Goal: Information Seeking & Learning: Learn about a topic

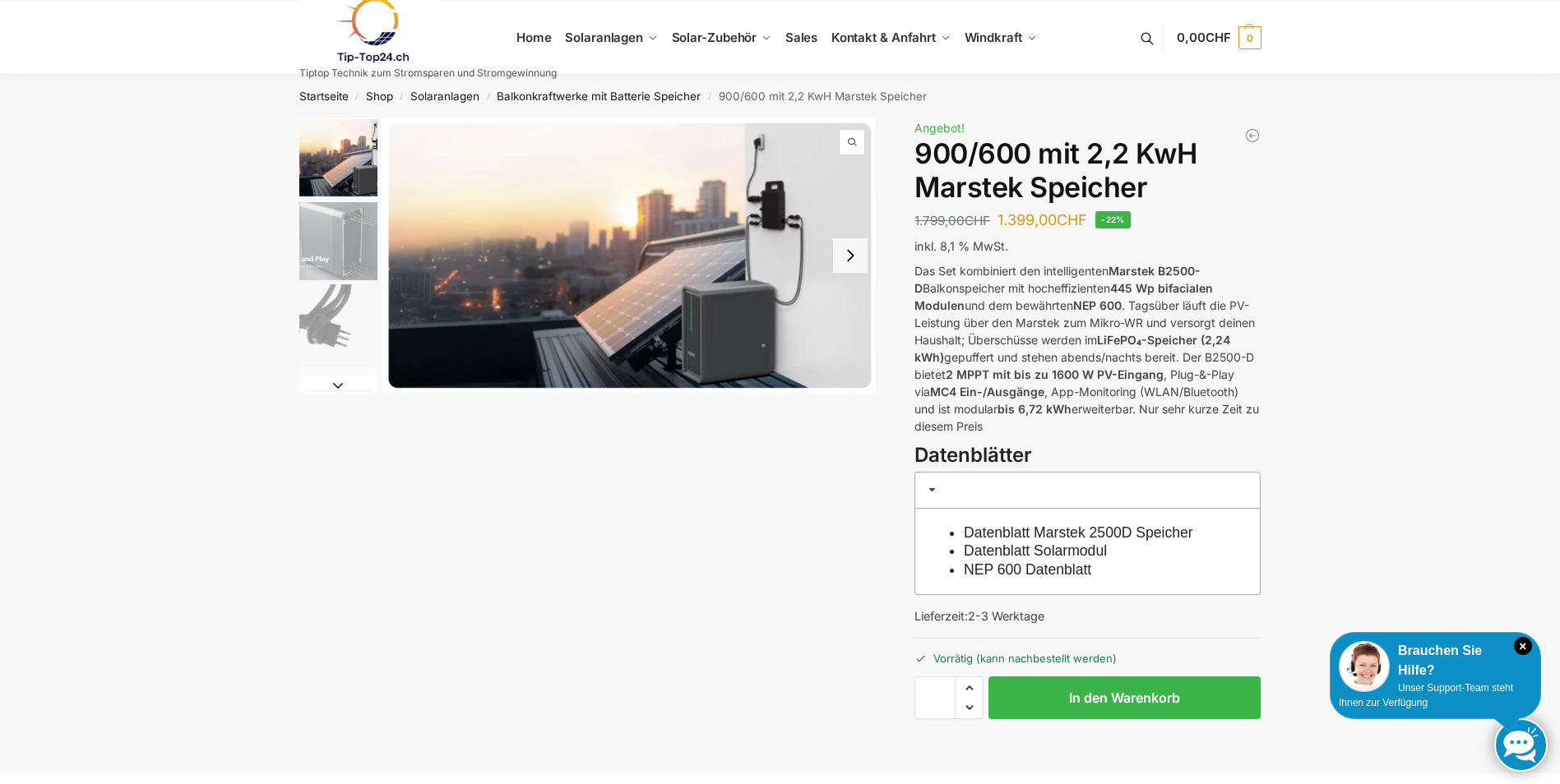
click at [345, 230] on img "2 / 8" at bounding box center [338, 241] width 78 height 78
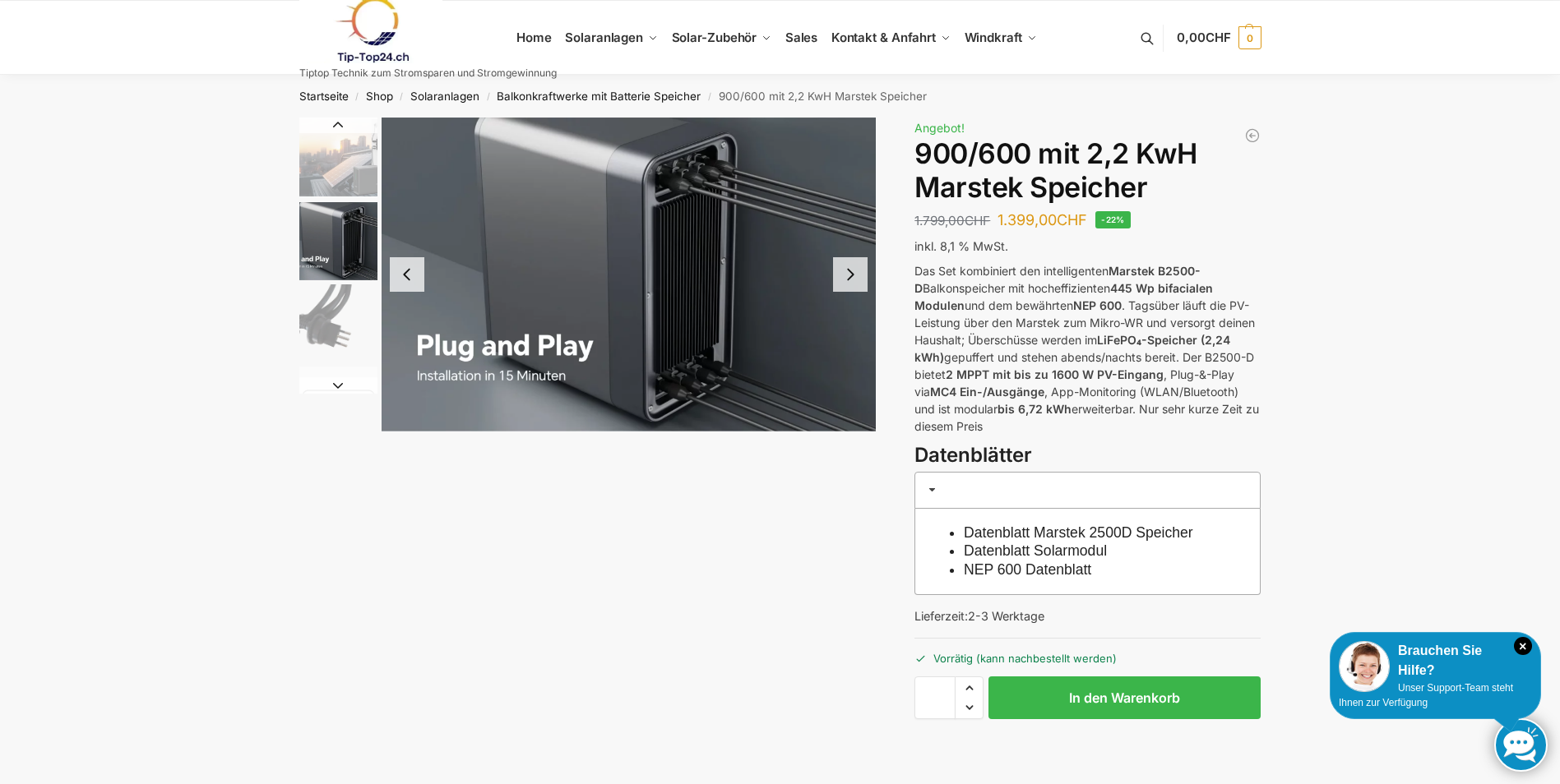
click at [861, 276] on button "Next slide" at bounding box center [850, 274] width 35 height 35
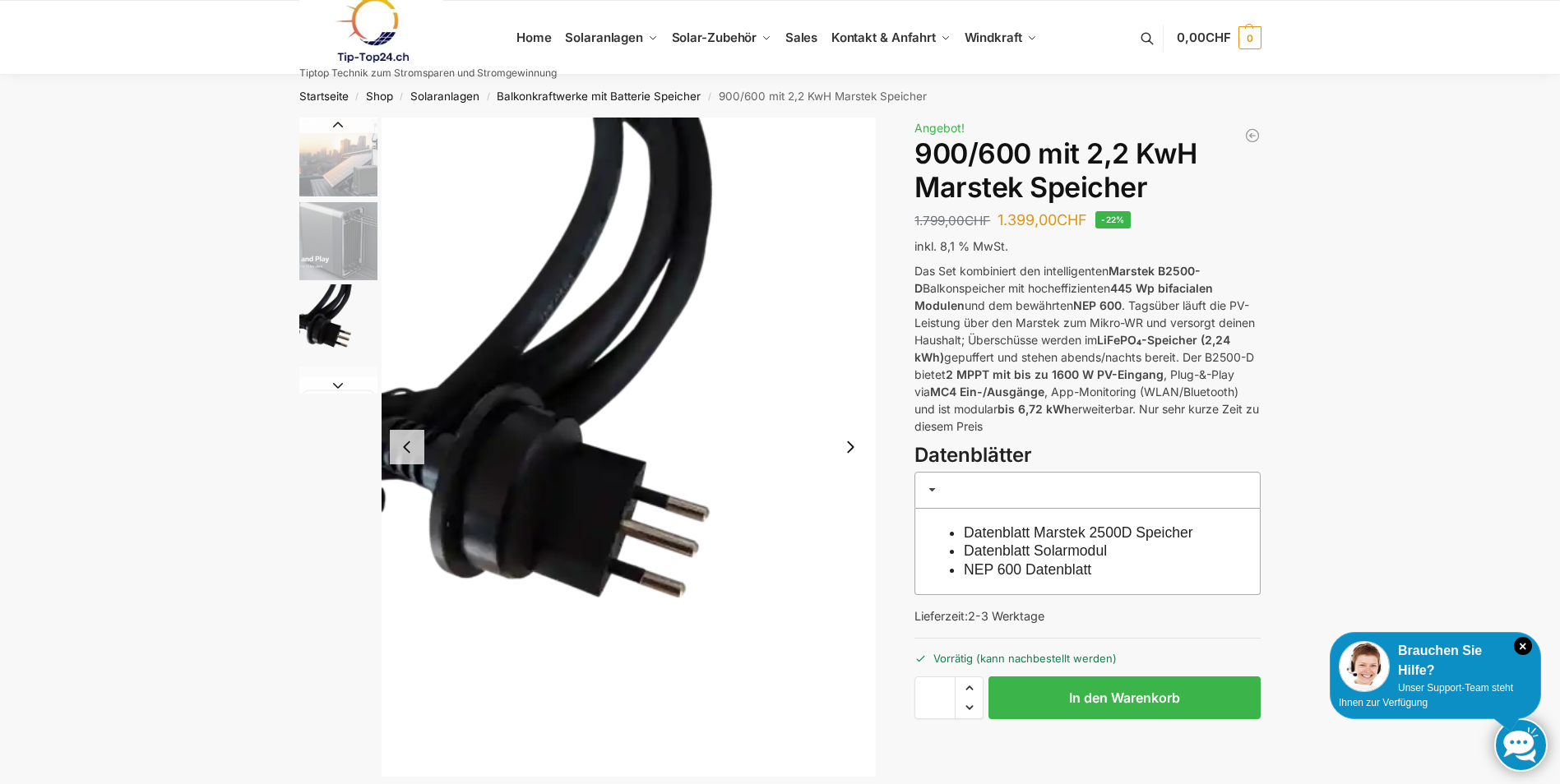
click at [854, 443] on button "Next slide" at bounding box center [850, 447] width 35 height 35
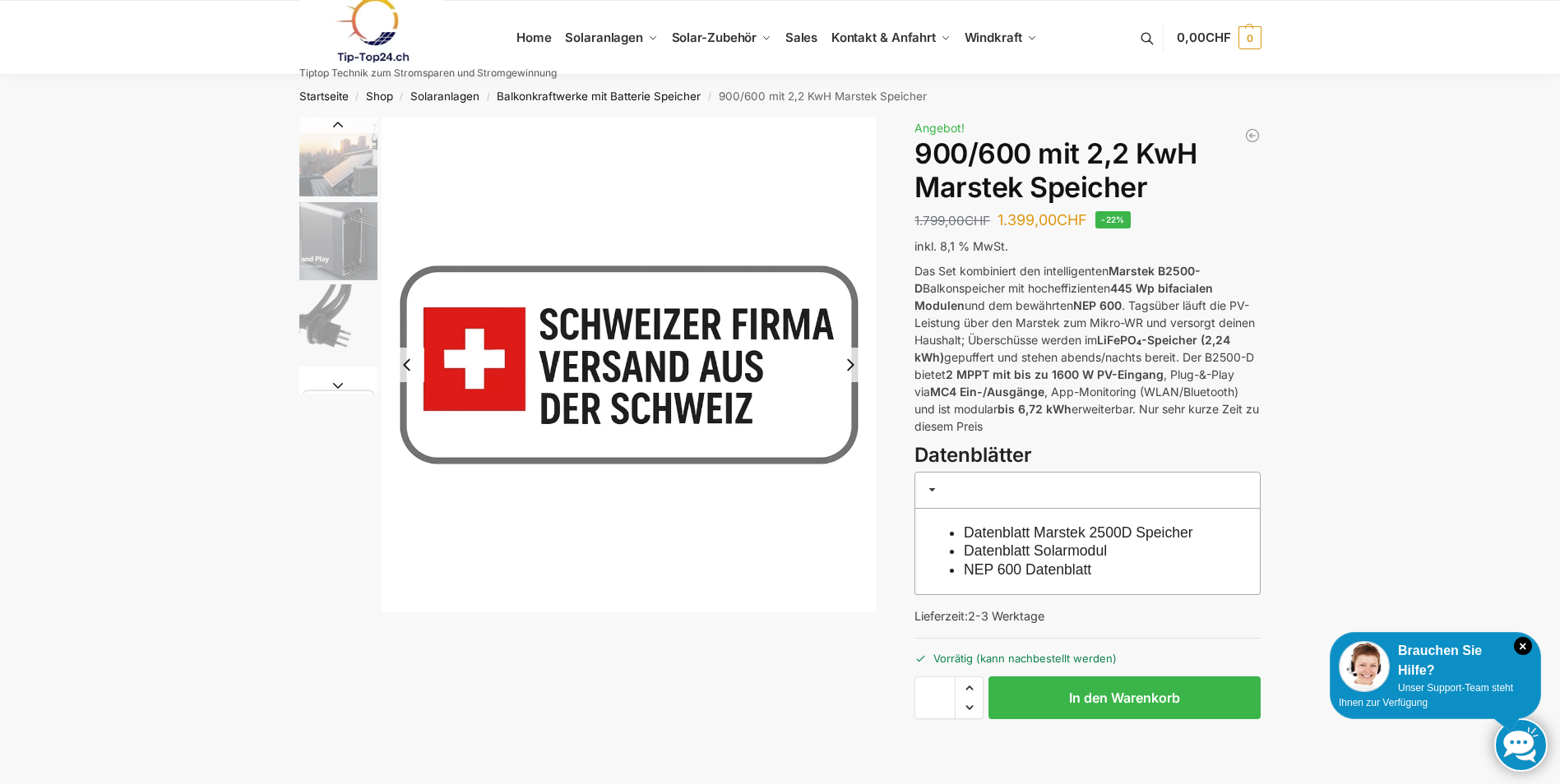
click at [854, 443] on img "4 / 8" at bounding box center [629, 365] width 496 height 495
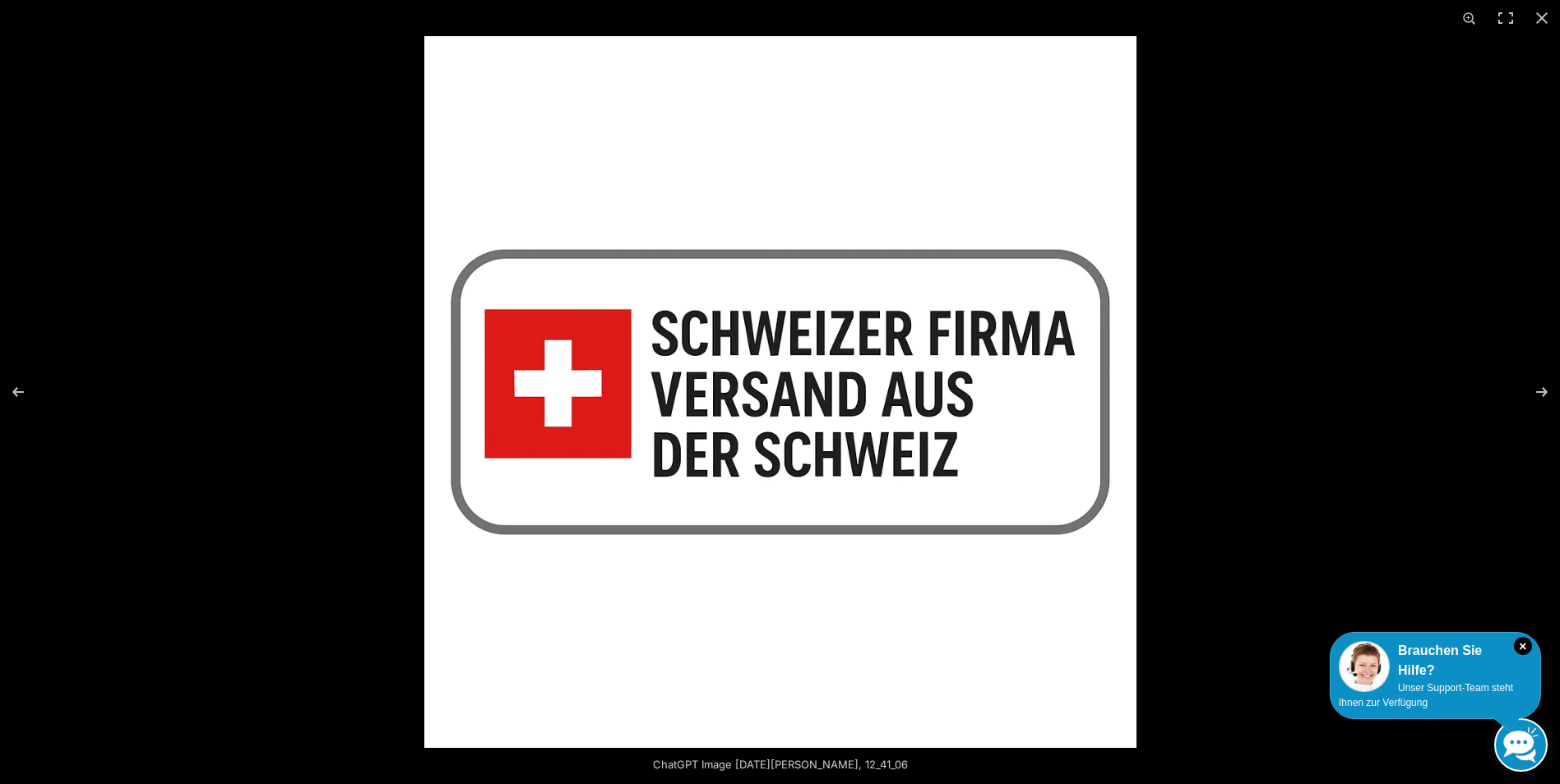
click at [851, 382] on img at bounding box center [780, 392] width 712 height 712
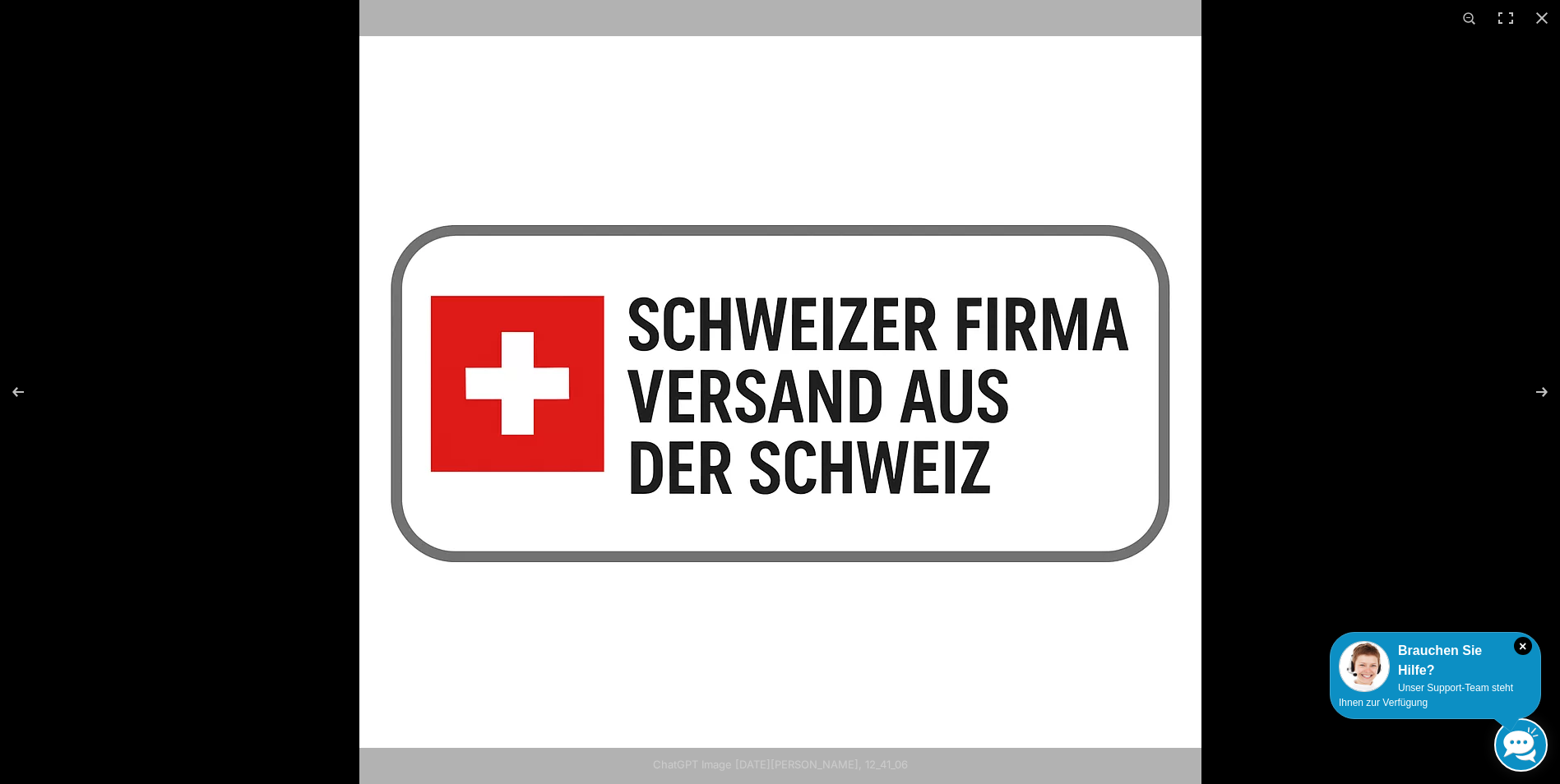
click at [851, 382] on img at bounding box center [780, 393] width 842 height 841
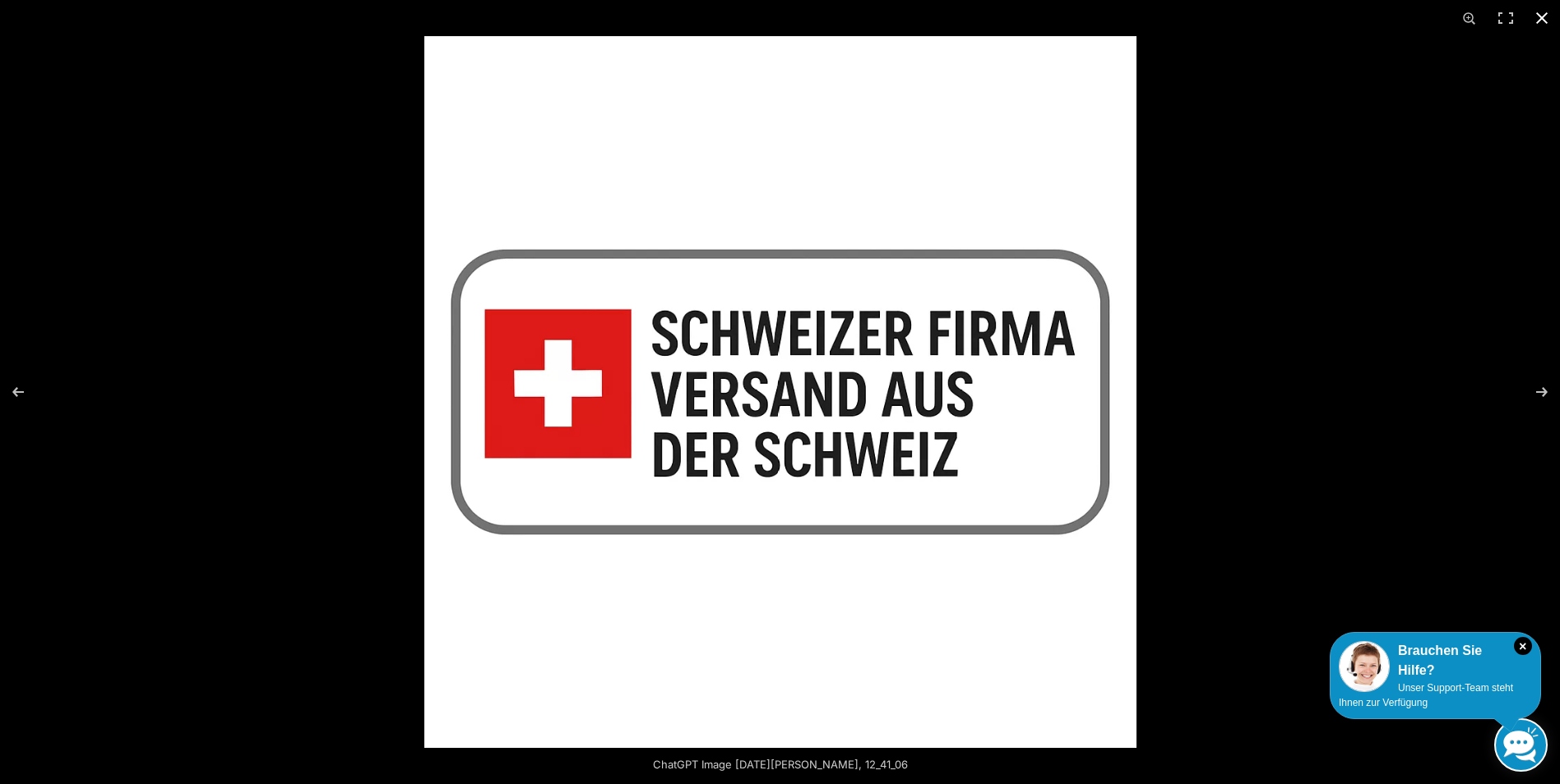
click at [1444, 363] on div at bounding box center [1204, 428] width 1560 height 784
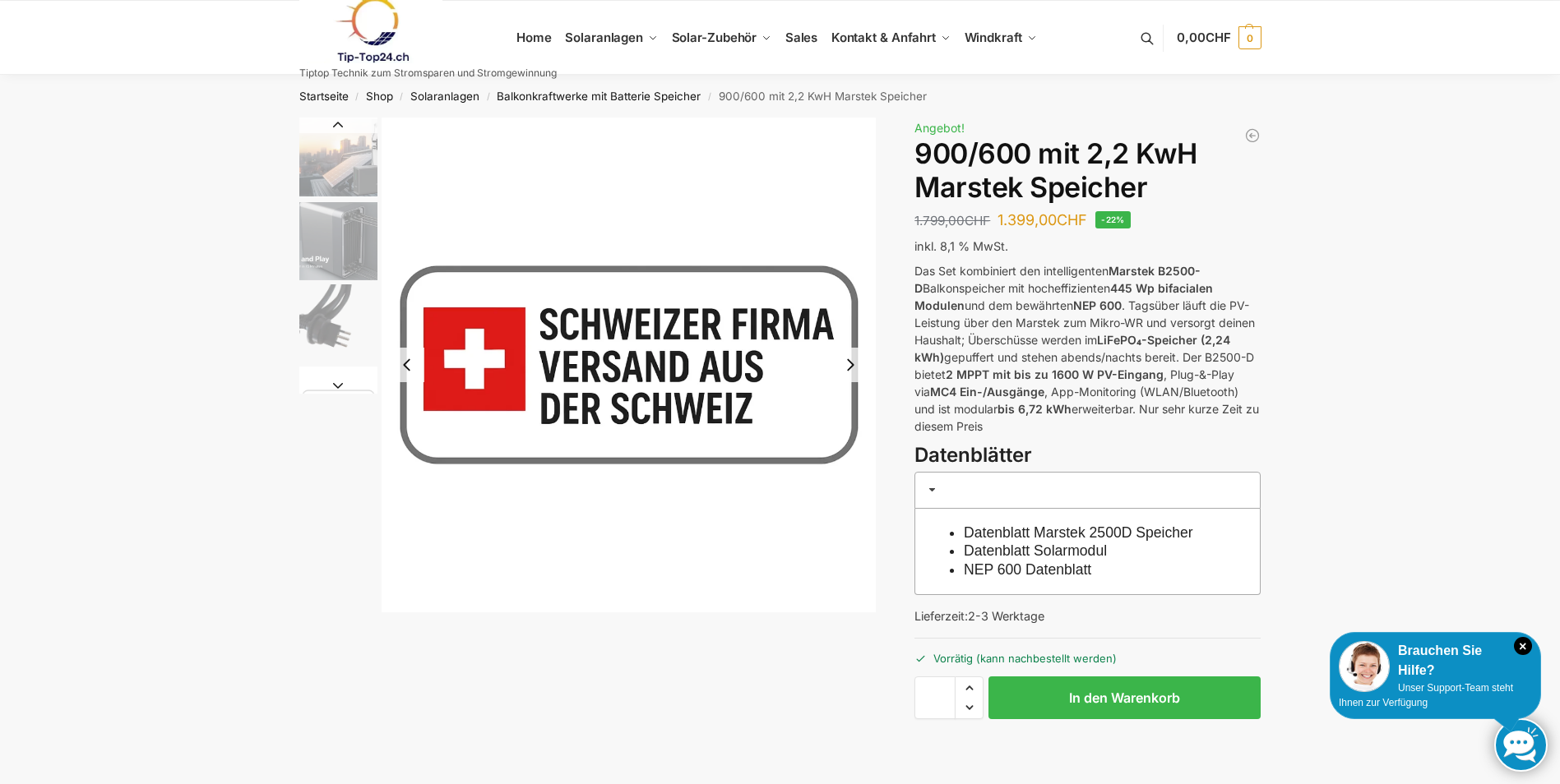
click at [862, 364] on button "Next slide" at bounding box center [850, 365] width 35 height 35
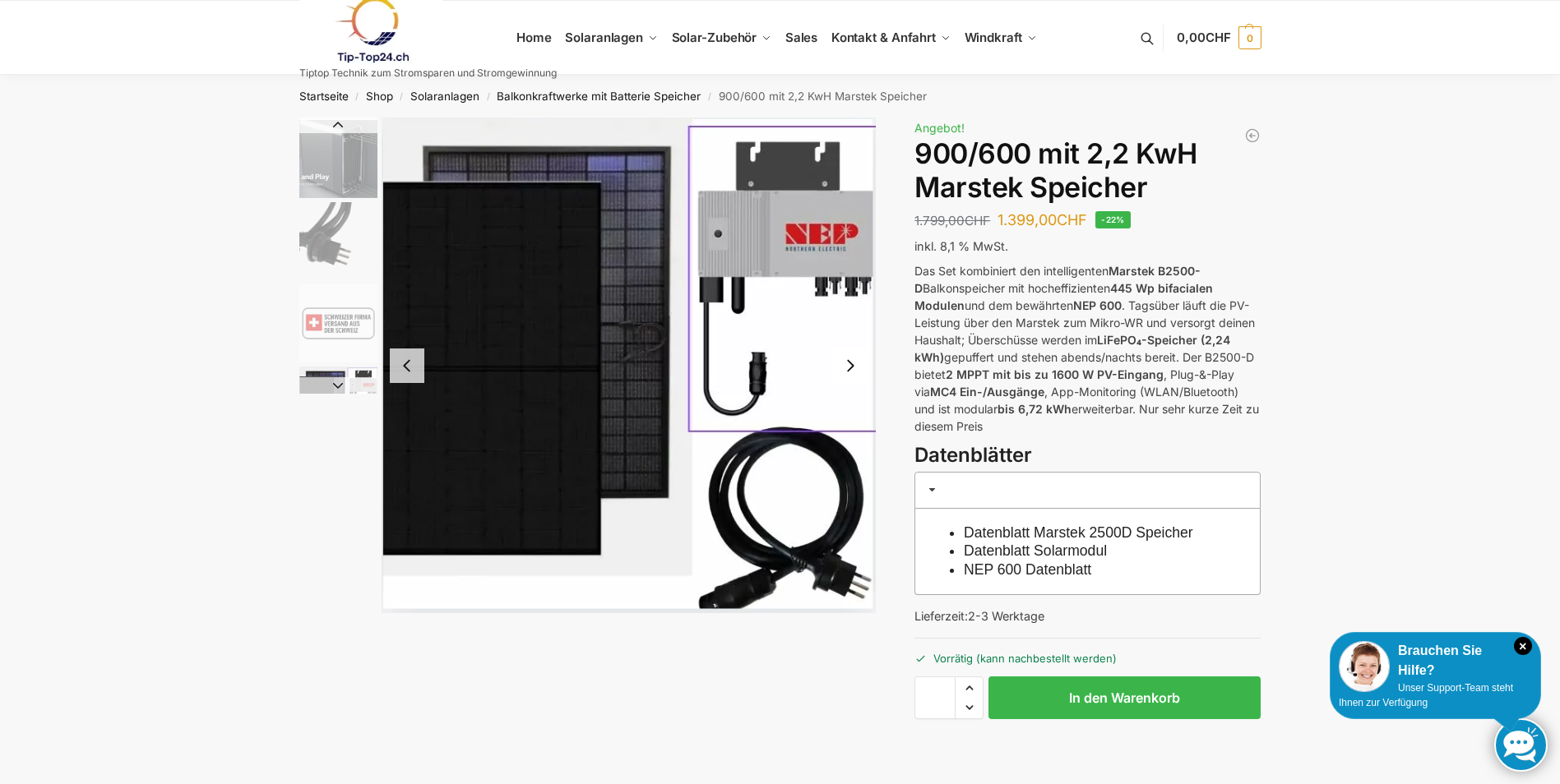
click at [855, 366] on button "Next slide" at bounding box center [850, 366] width 35 height 35
